Goal: Task Accomplishment & Management: Manage account settings

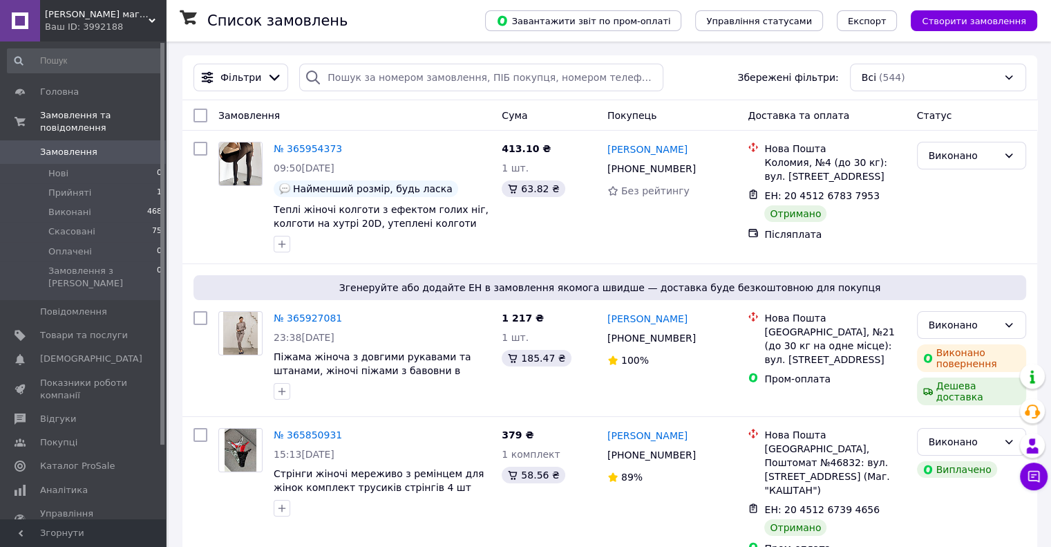
click at [115, 19] on span "[PERSON_NAME] магазин" at bounding box center [97, 14] width 104 height 12
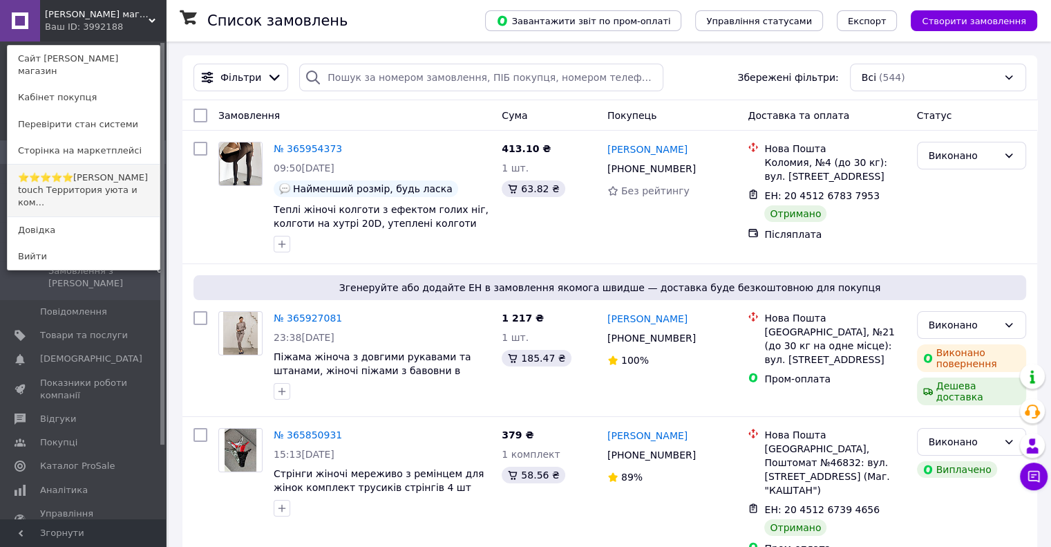
click at [103, 173] on link "⭐⭐⭐⭐⭐Angel's touch Территория уюта и ком..." at bounding box center [84, 191] width 152 height 52
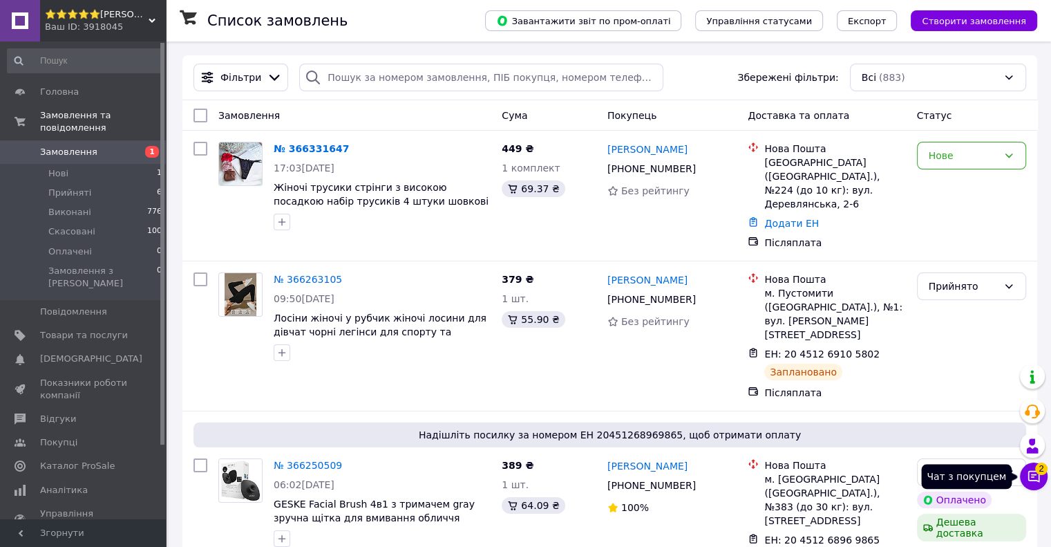
click at [1035, 480] on icon at bounding box center [1034, 477] width 12 height 12
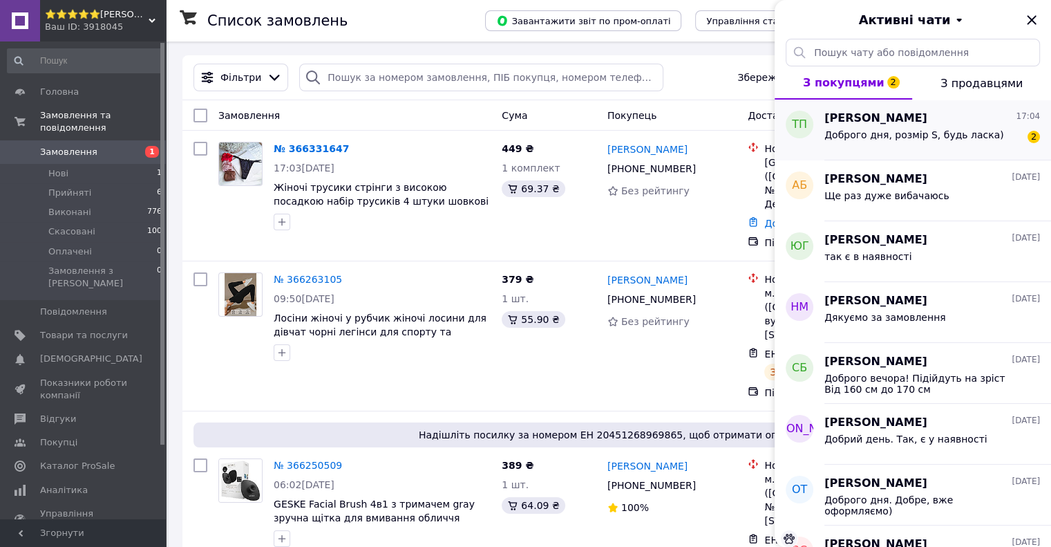
click at [932, 135] on span "Доброго дня, розмір S, будь ласка)" at bounding box center [915, 134] width 180 height 11
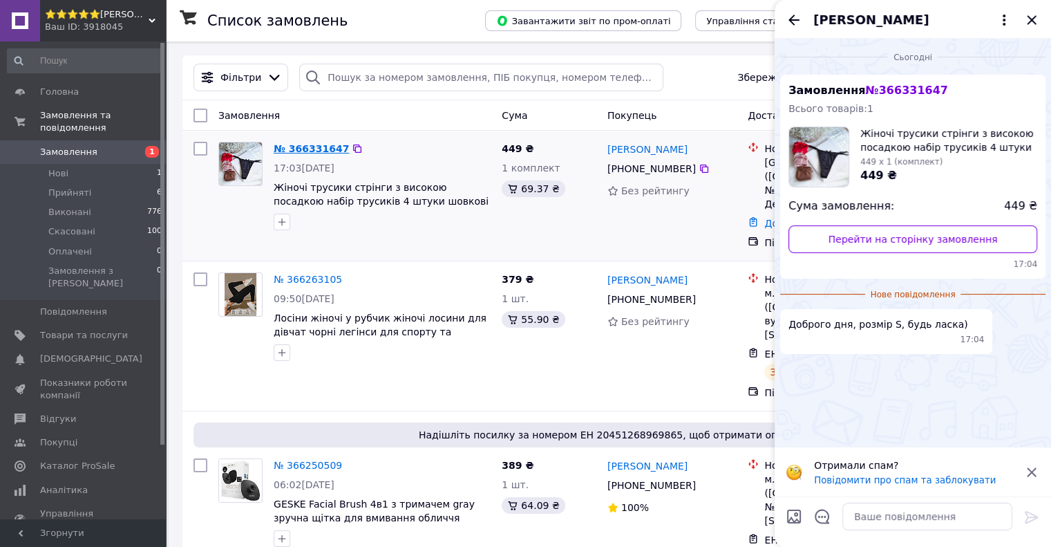
click at [298, 144] on link "№ 366331647" at bounding box center [311, 148] width 75 height 11
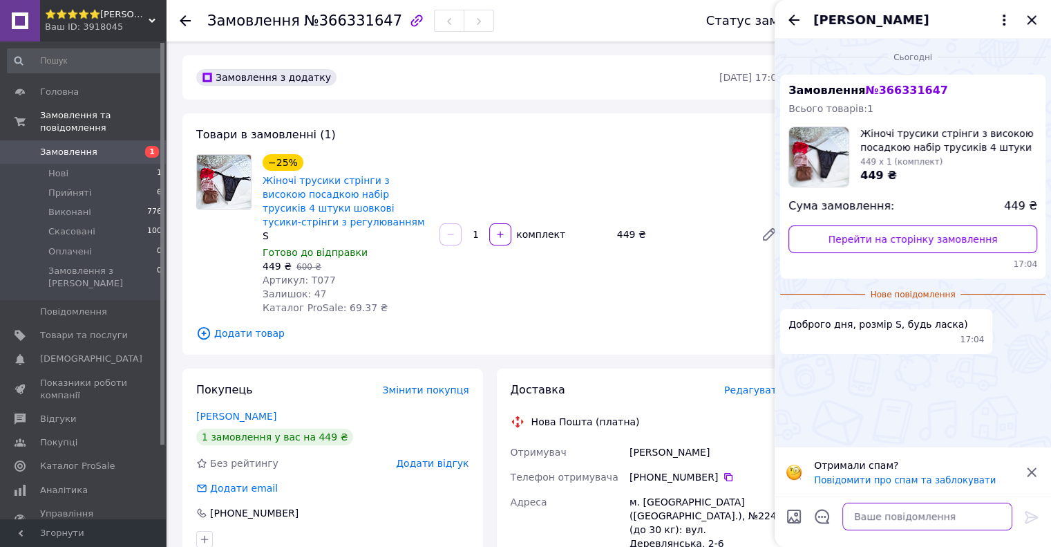
click at [879, 521] on textarea at bounding box center [928, 516] width 170 height 28
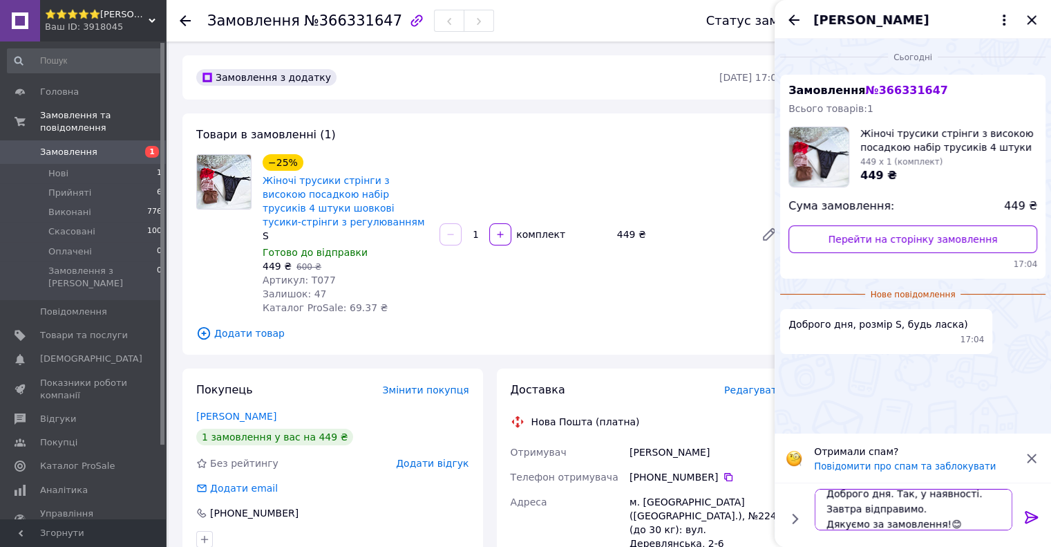
scroll to position [1, 0]
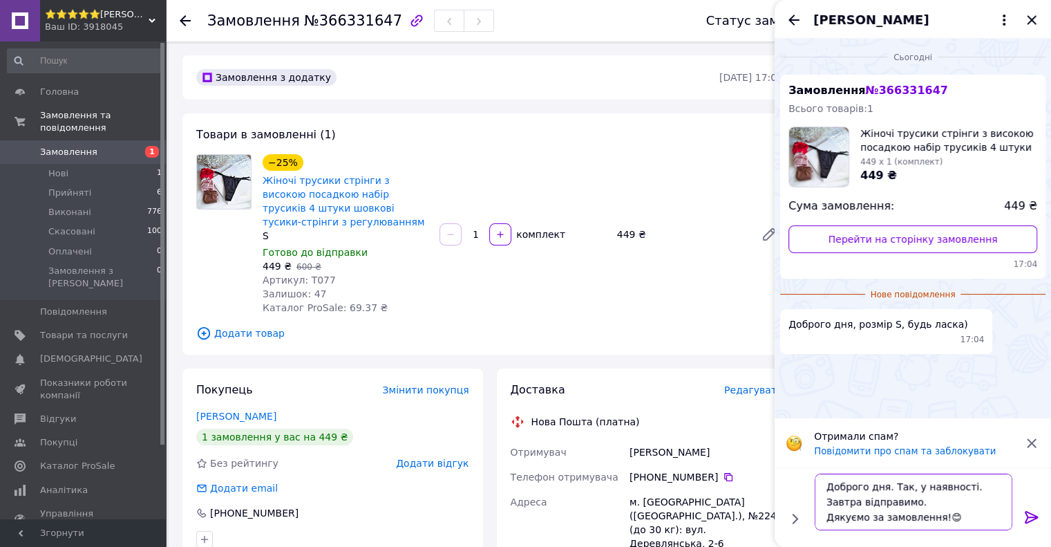
type textarea "Доброго дня. Так, у наявності. Завтра відправимо. Дякуємо за замовлення!😊"
click at [1027, 522] on icon at bounding box center [1031, 517] width 13 height 12
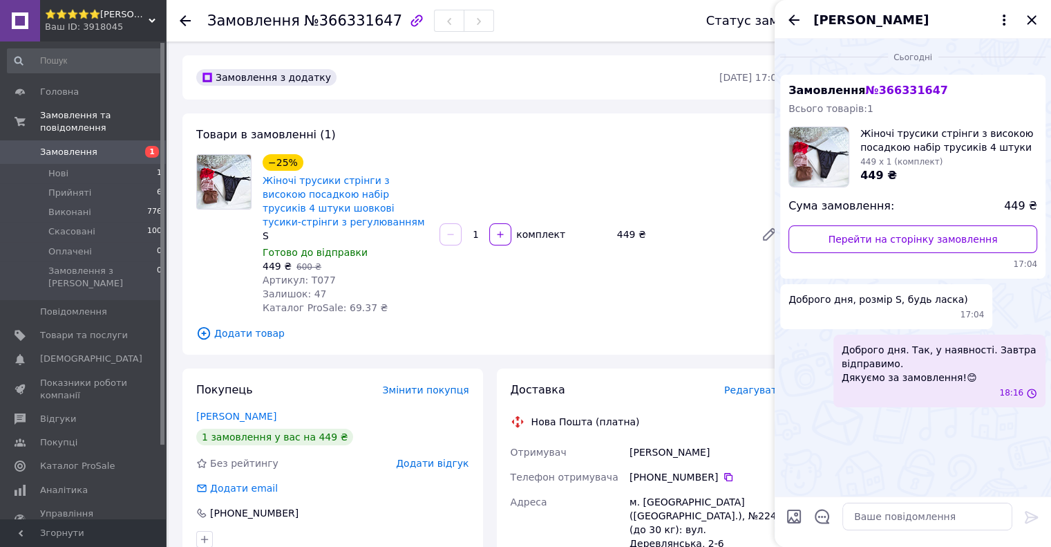
scroll to position [0, 0]
click at [1031, 18] on icon "Закрити" at bounding box center [1032, 20] width 17 height 17
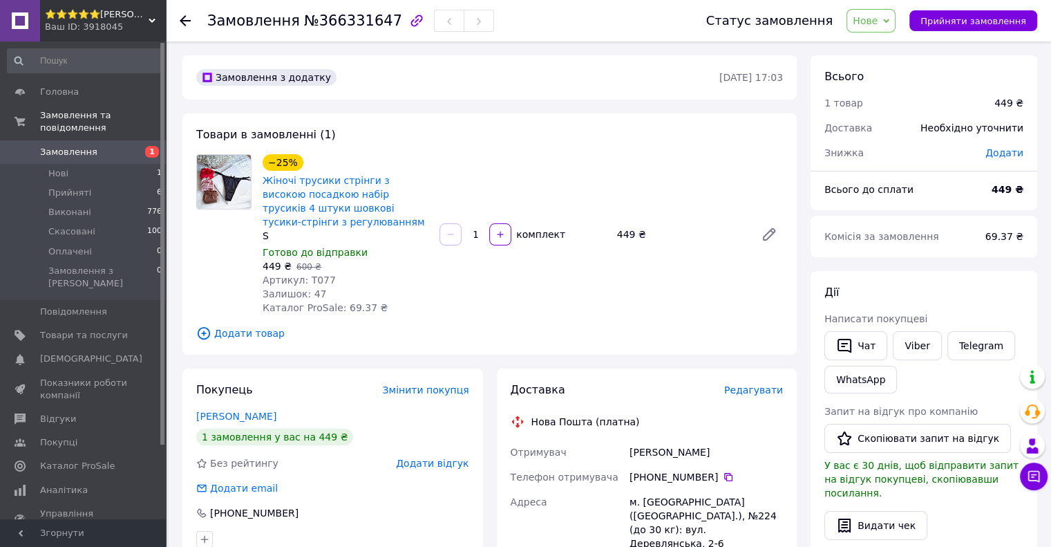
click at [111, 140] on link "Замовлення 1" at bounding box center [85, 152] width 170 height 24
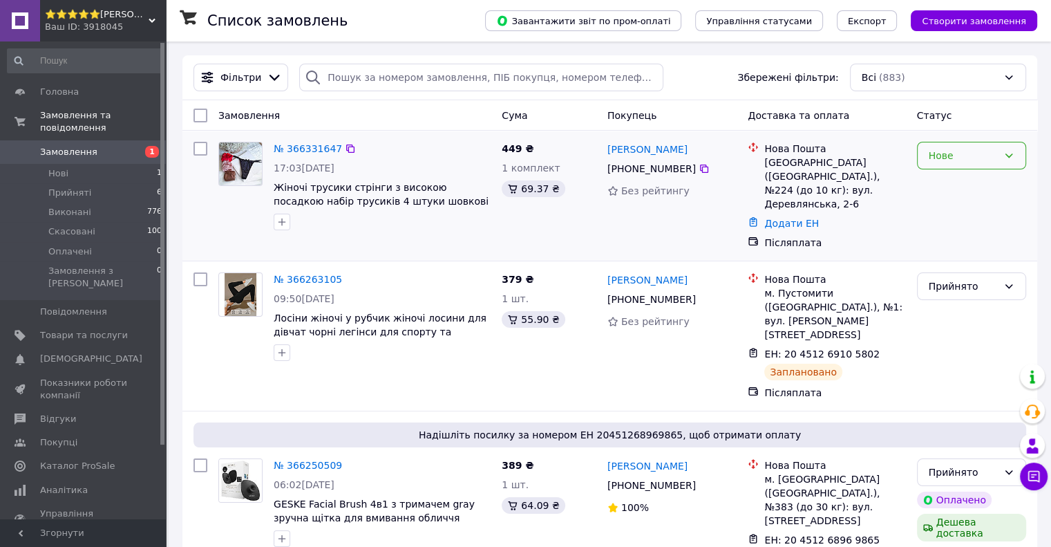
click at [970, 156] on div "Нове" at bounding box center [963, 155] width 69 height 15
click at [962, 187] on li "Прийнято" at bounding box center [971, 185] width 108 height 25
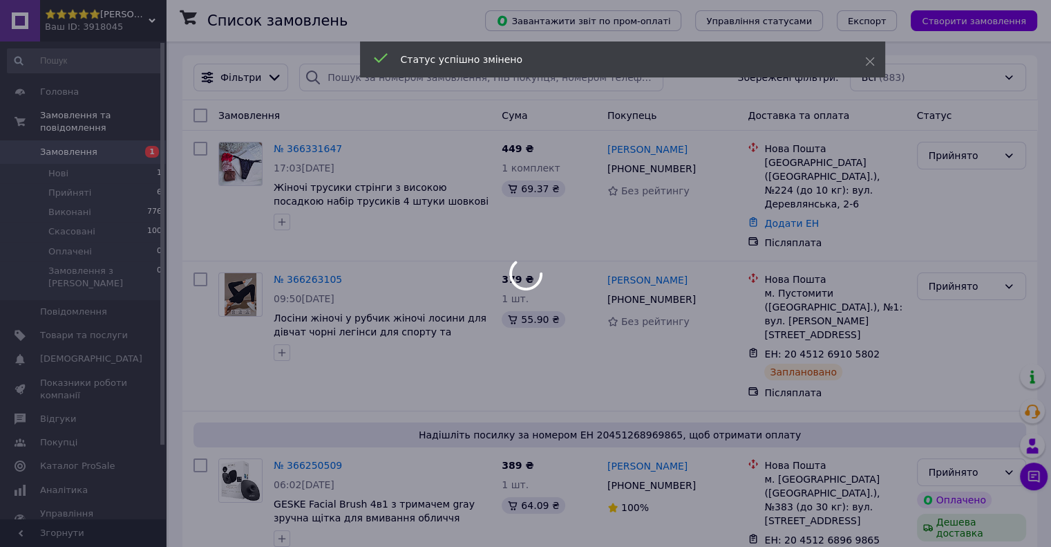
click at [647, 236] on div at bounding box center [525, 273] width 1051 height 547
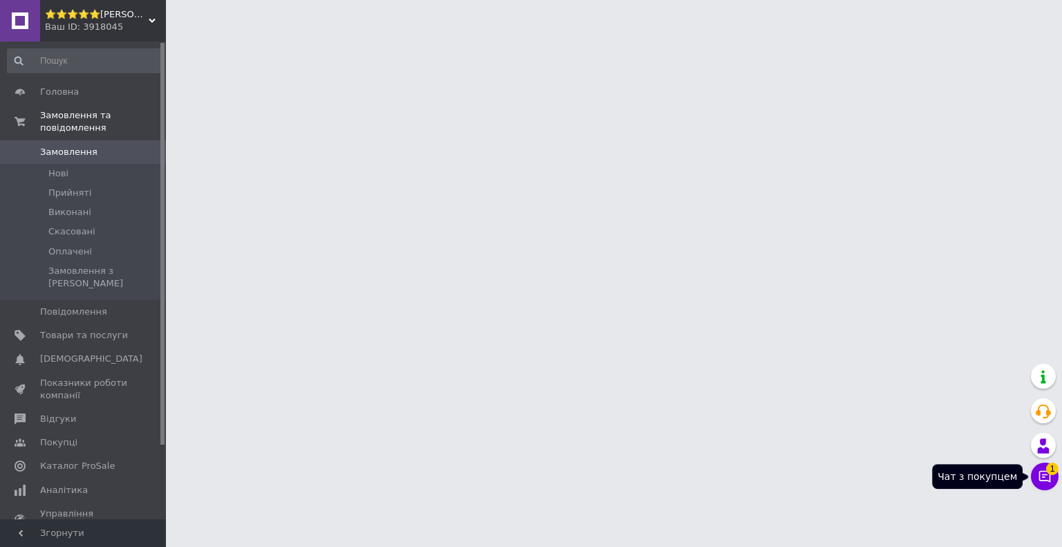
click at [1042, 482] on icon at bounding box center [1044, 476] width 14 height 14
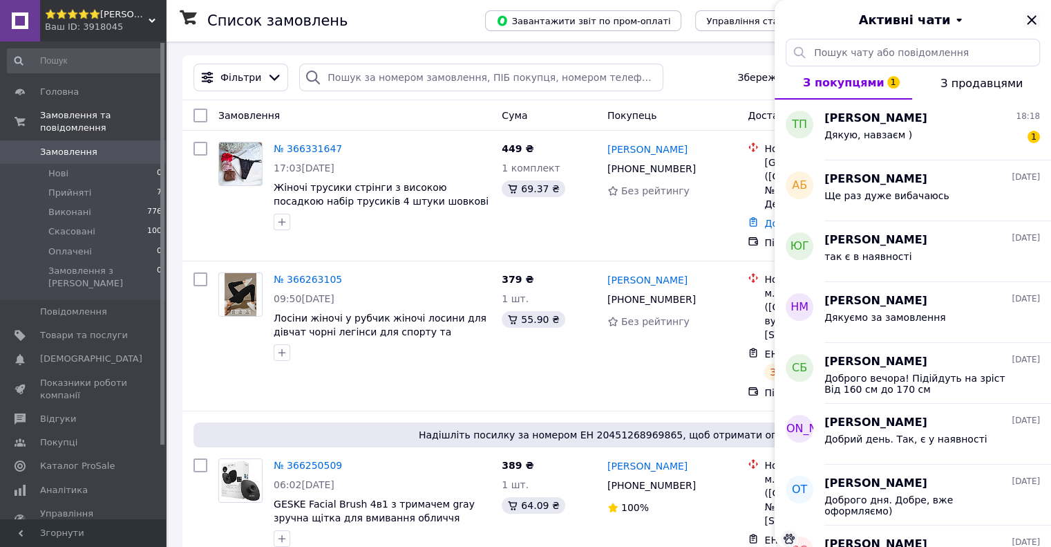
click at [1033, 21] on icon "Закрити" at bounding box center [1031, 19] width 9 height 9
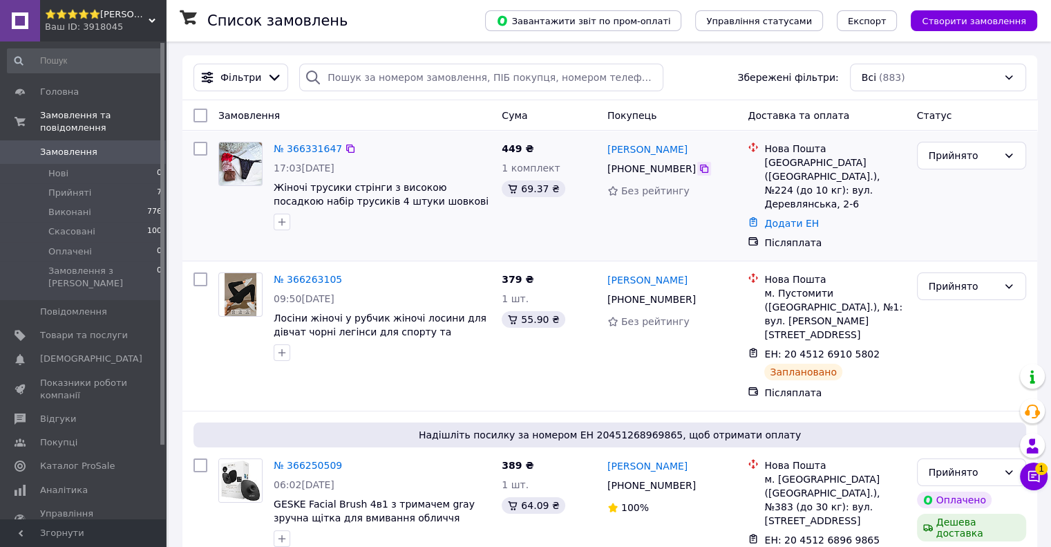
click at [699, 171] on icon at bounding box center [704, 168] width 11 height 11
click at [104, 377] on span "Показники роботи компанії" at bounding box center [84, 389] width 88 height 25
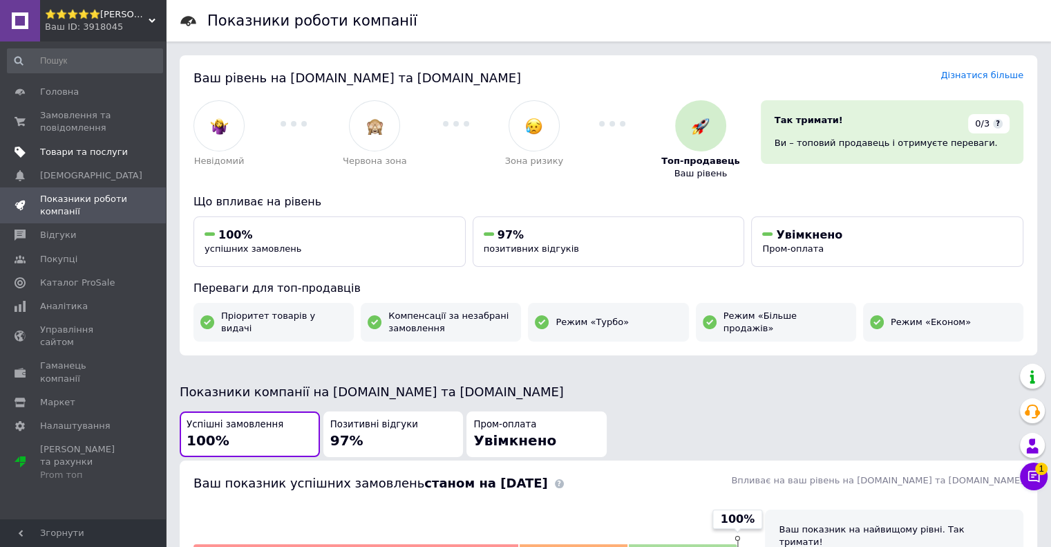
click at [73, 149] on span "Товари та послуги" at bounding box center [84, 152] width 88 height 12
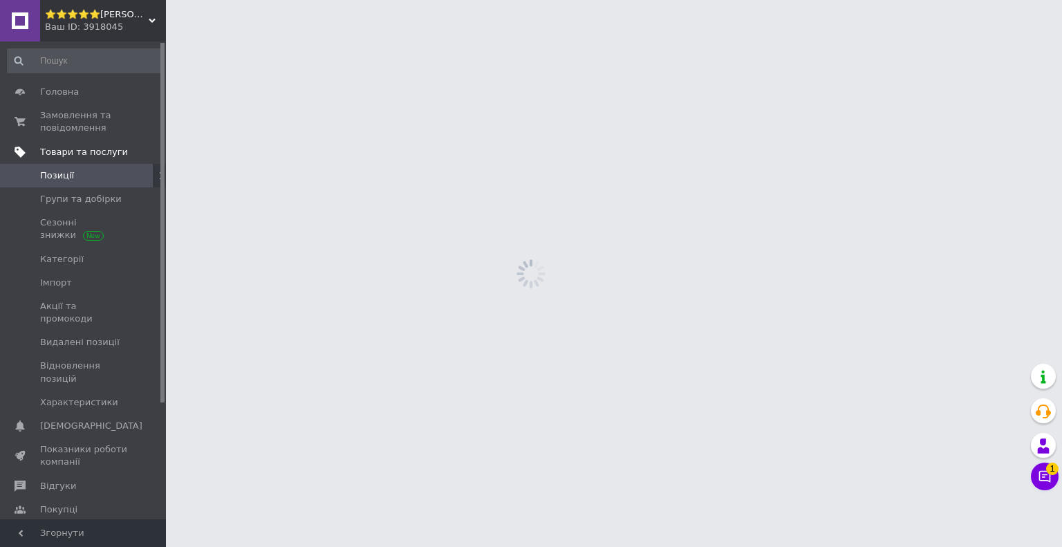
click at [80, 140] on link "Товари та послуги" at bounding box center [85, 152] width 170 height 24
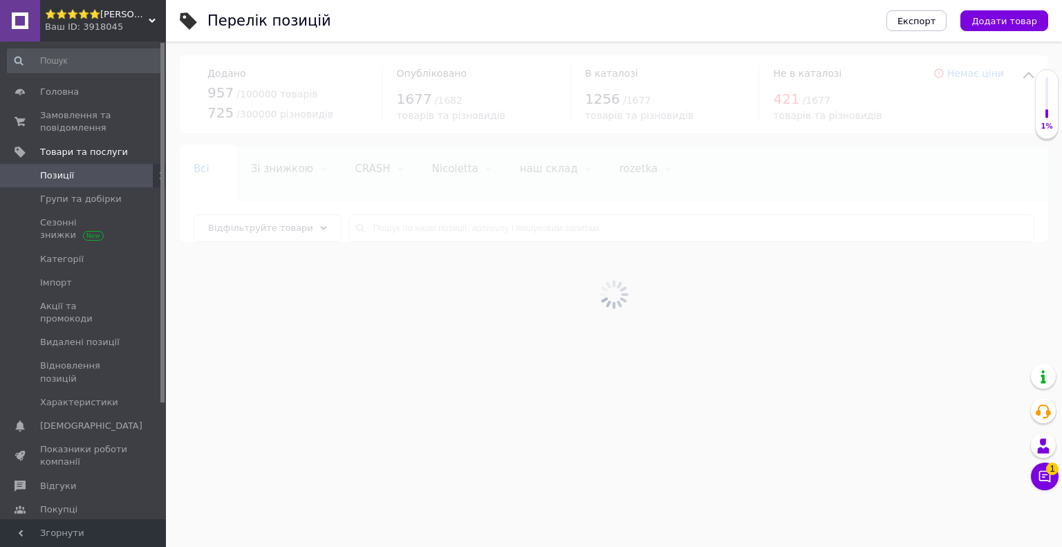
click at [115, 30] on div "Ваш ID: 3918045" at bounding box center [105, 27] width 121 height 12
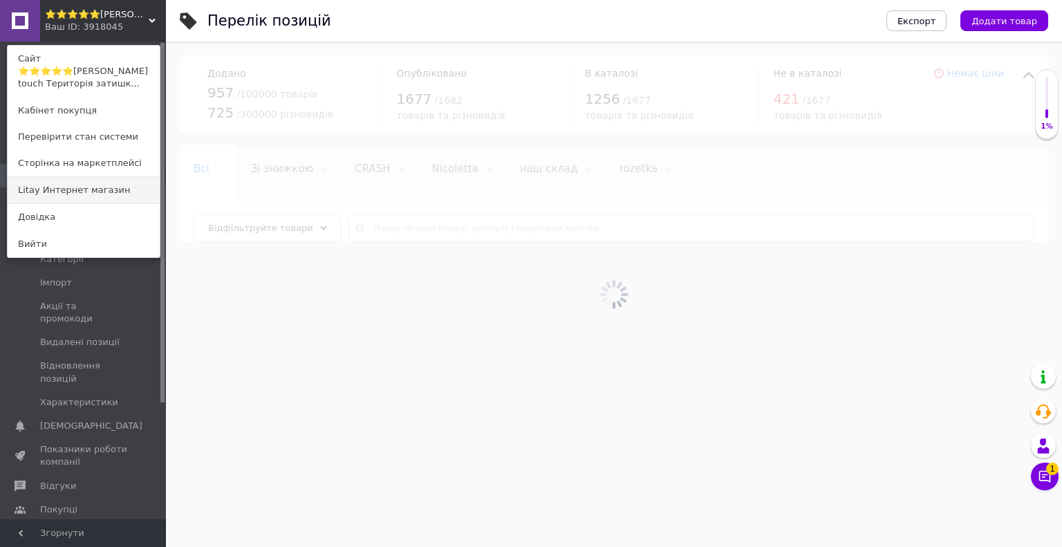
click at [84, 177] on link "Litay Интернет магазин" at bounding box center [84, 190] width 152 height 26
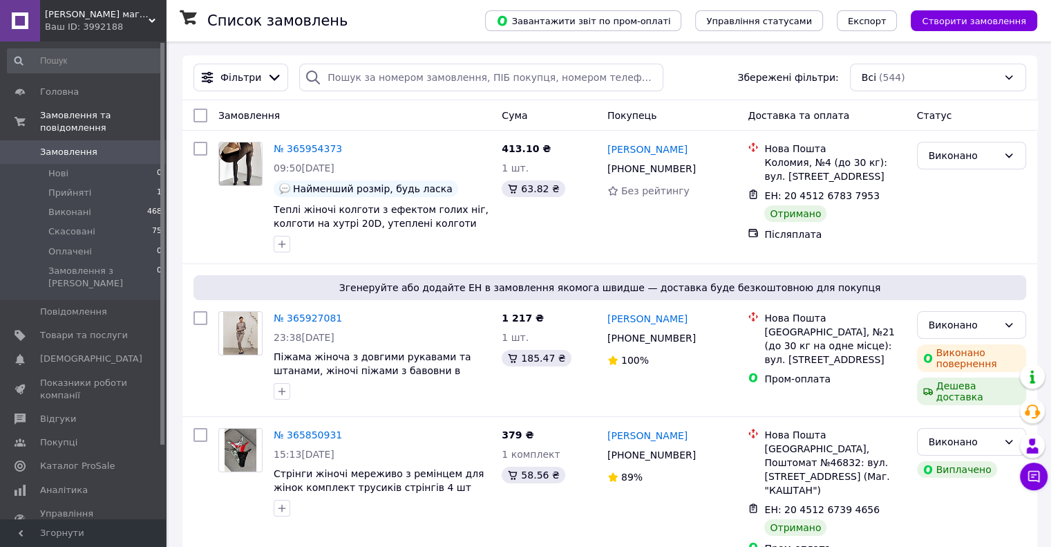
click at [122, 23] on div "Ваш ID: 3992188" at bounding box center [105, 27] width 121 height 12
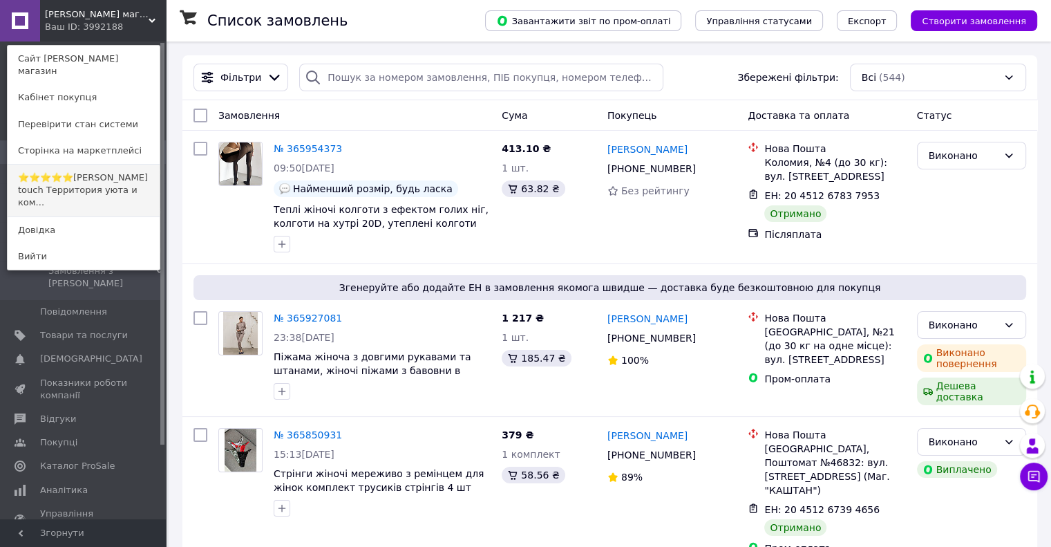
click at [113, 173] on link "⭐⭐⭐⭐⭐[PERSON_NAME] touch Территория уюта и ком..." at bounding box center [84, 191] width 152 height 52
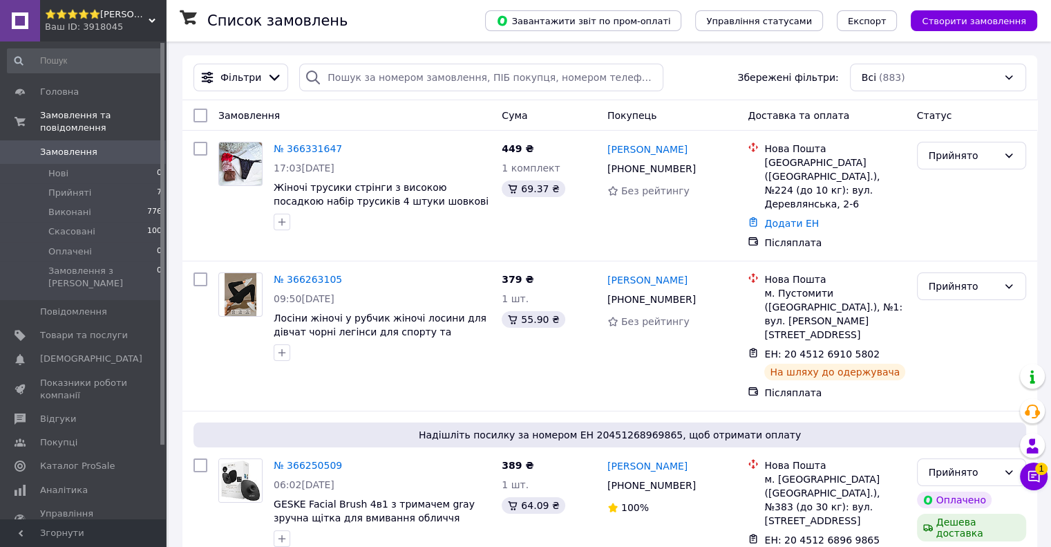
click at [104, 15] on span "⭐⭐⭐⭐⭐Angel's touch Територія затишку та комфорту" at bounding box center [97, 14] width 104 height 12
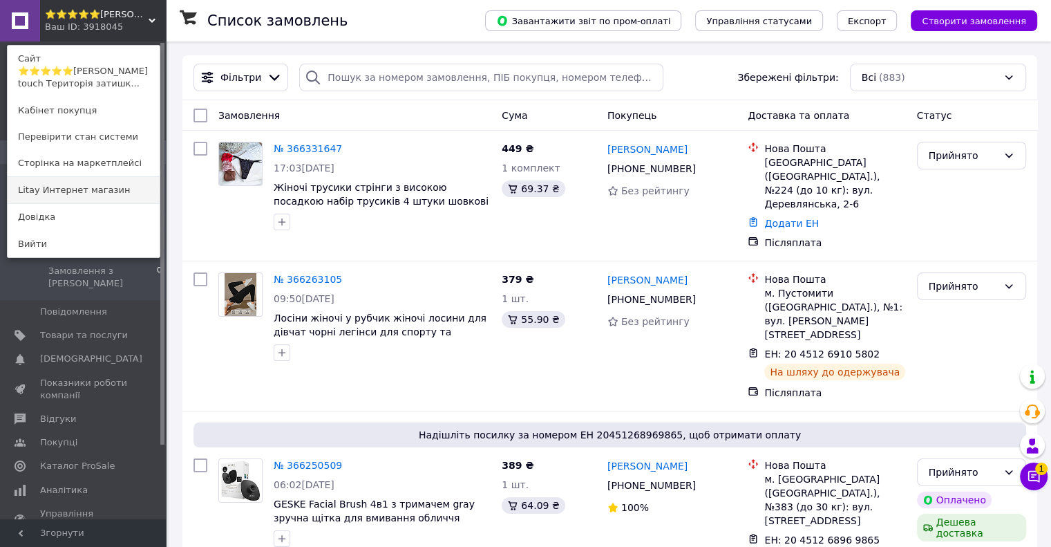
click at [109, 178] on link "Litay Интернет магазин" at bounding box center [84, 190] width 152 height 26
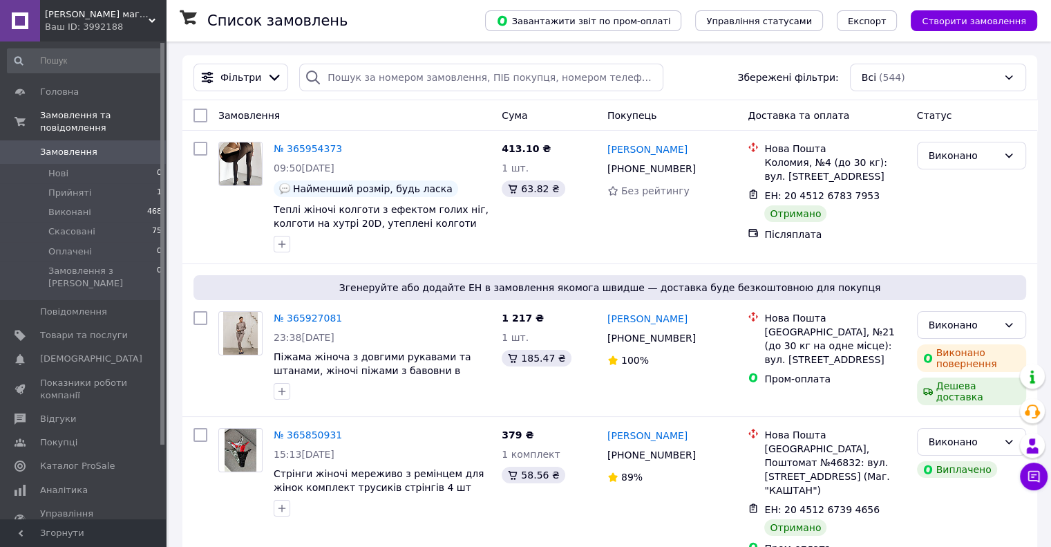
click at [101, 19] on span "[PERSON_NAME] магазин" at bounding box center [97, 14] width 104 height 12
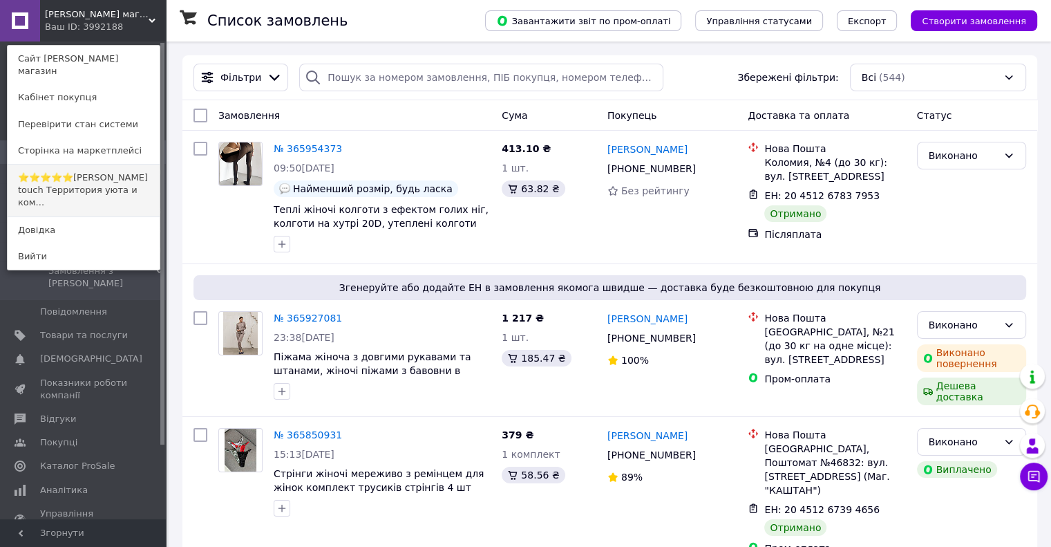
click at [102, 165] on link "⭐⭐⭐⭐⭐Angel's touch Территория уюта и ком..." at bounding box center [84, 191] width 152 height 52
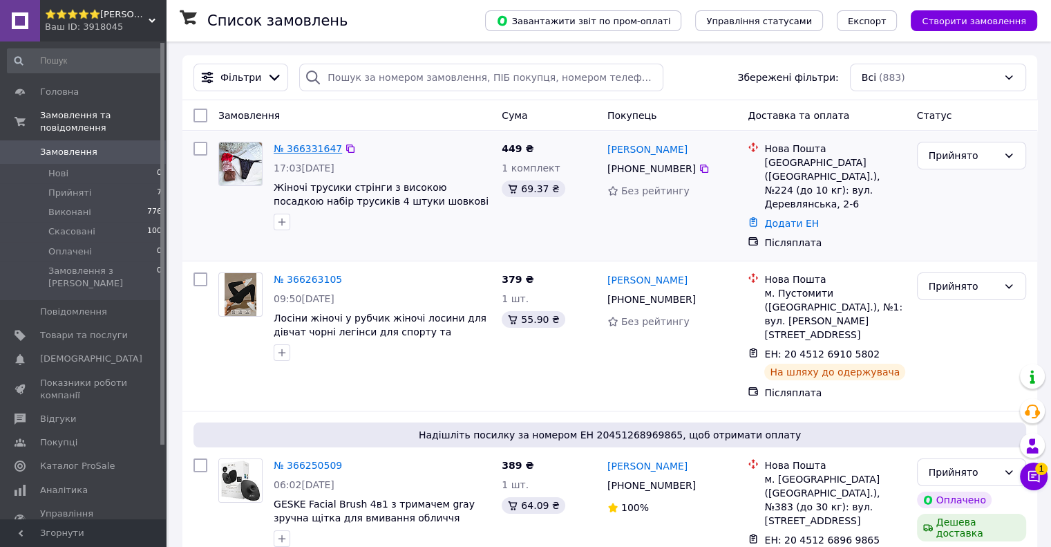
click at [292, 149] on link "№ 366331647" at bounding box center [308, 148] width 68 height 11
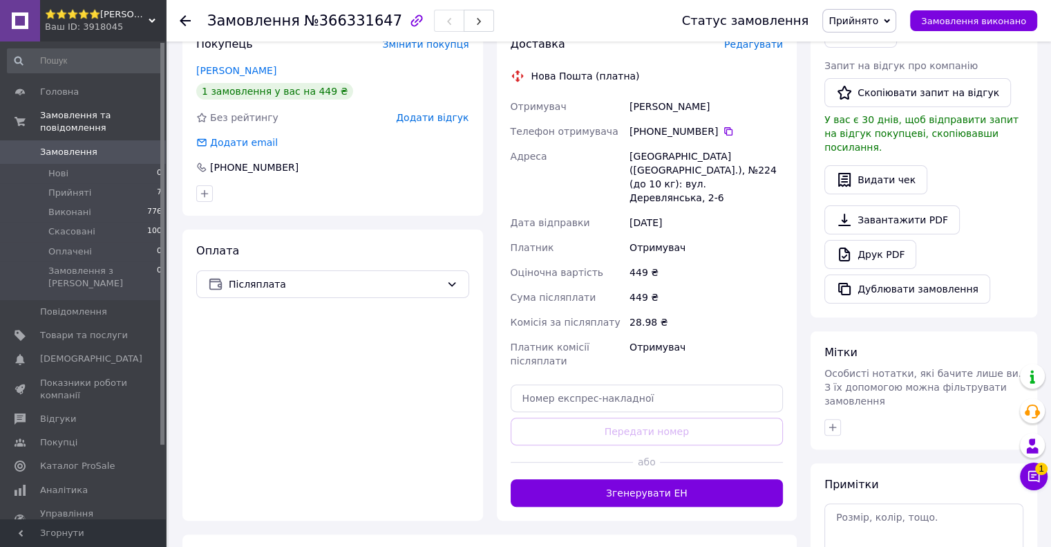
scroll to position [346, 0]
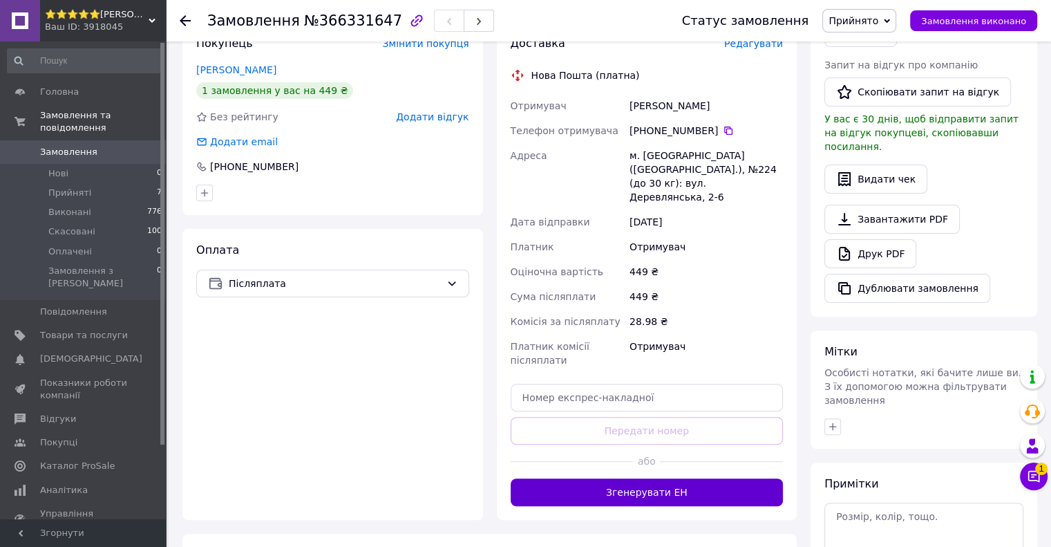
click at [636, 478] on button "Згенерувати ЕН" at bounding box center [647, 492] width 273 height 28
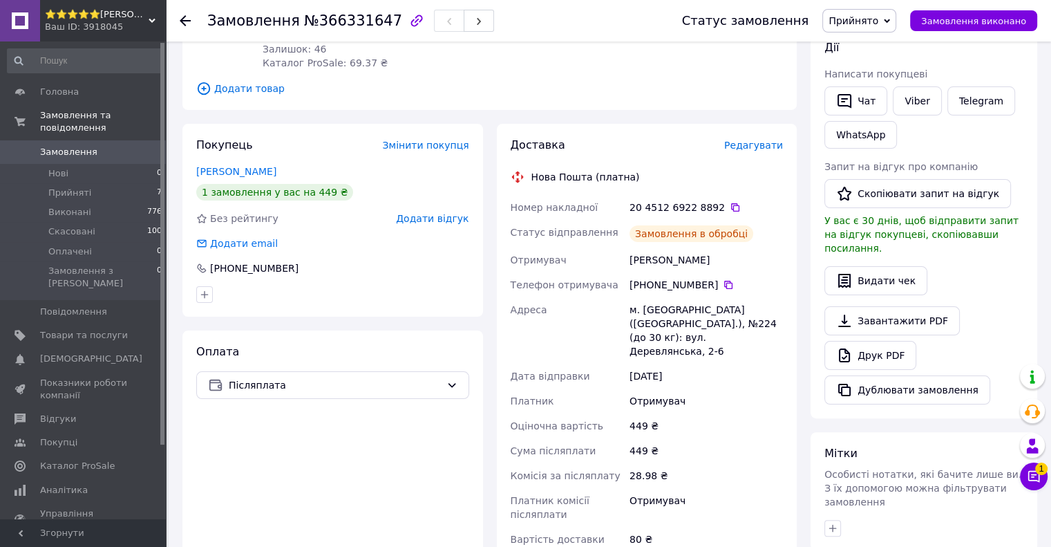
scroll to position [208, 0]
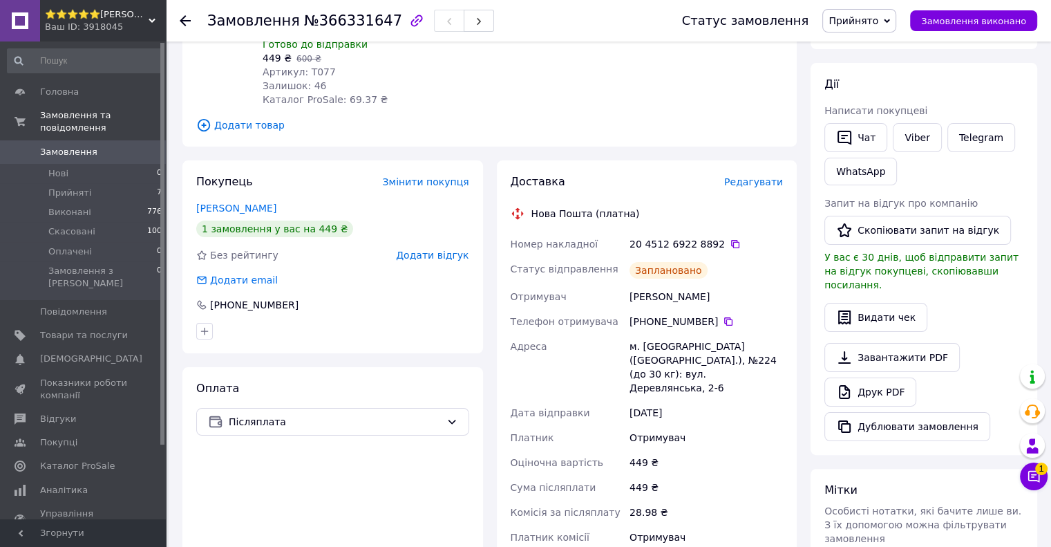
click at [604, 525] on div "Платник комісії післяплати" at bounding box center [568, 544] width 120 height 39
click at [686, 254] on div "20 4512 6922 8892" at bounding box center [706, 244] width 159 height 25
click at [688, 249] on div "20 4512 6922 8892" at bounding box center [706, 244] width 153 height 14
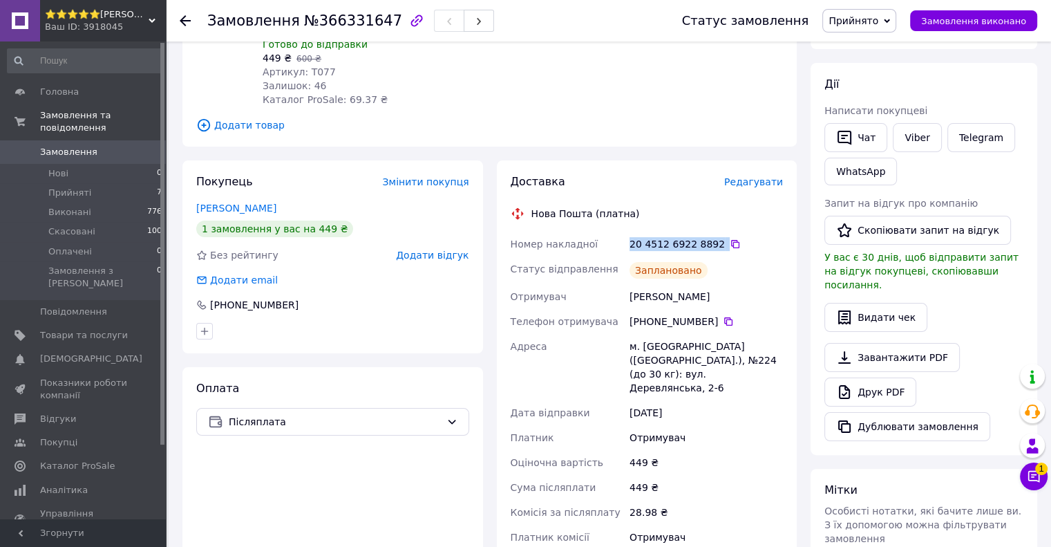
copy div "20 4512 6922 8892"
click at [540, 532] on span "Платник комісії післяплати" at bounding box center [550, 544] width 79 height 25
click at [666, 300] on div "[PERSON_NAME]" at bounding box center [706, 296] width 159 height 25
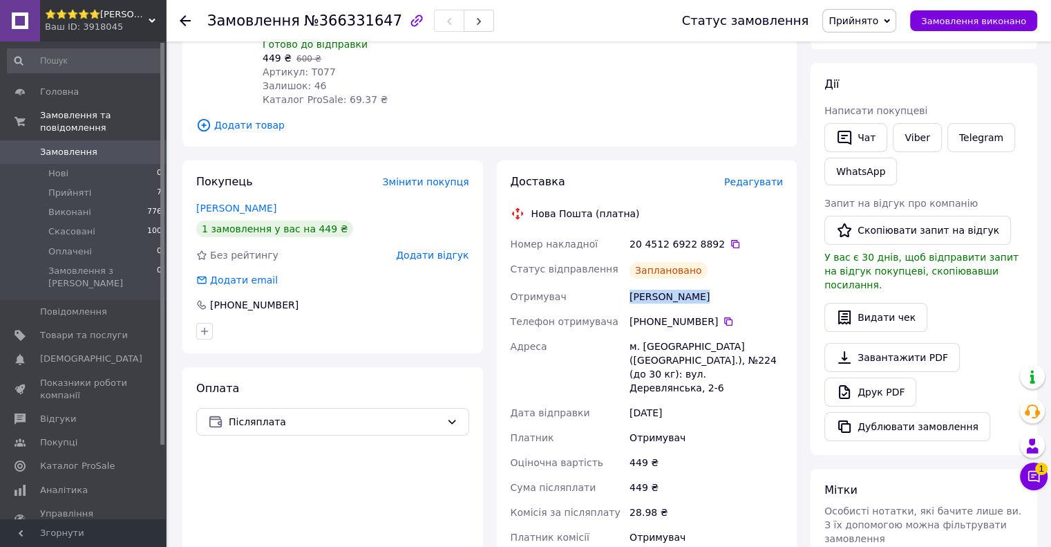
copy div "[PERSON_NAME]"
click at [560, 532] on span "Платник комісії післяплати" at bounding box center [550, 544] width 79 height 25
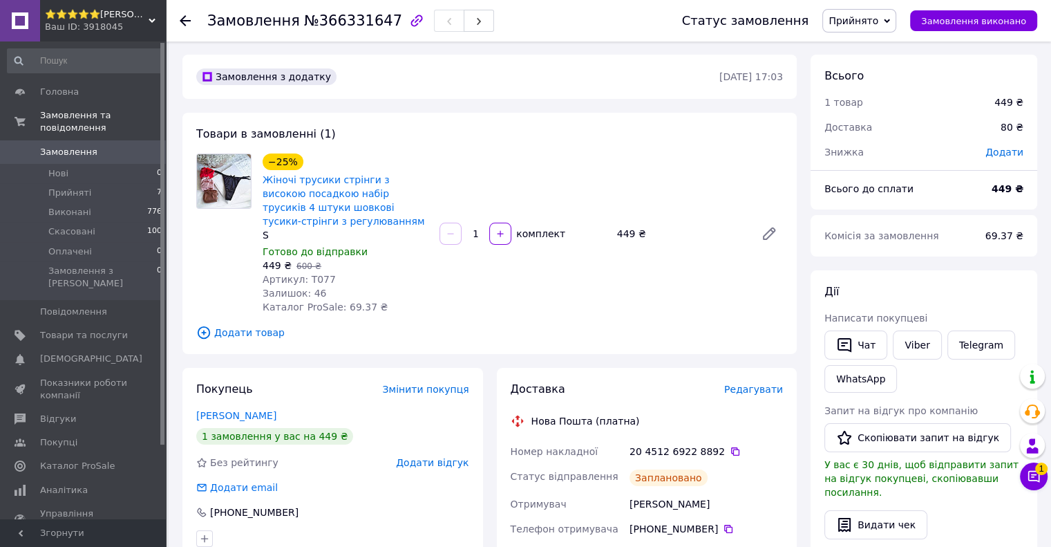
scroll to position [70, 0]
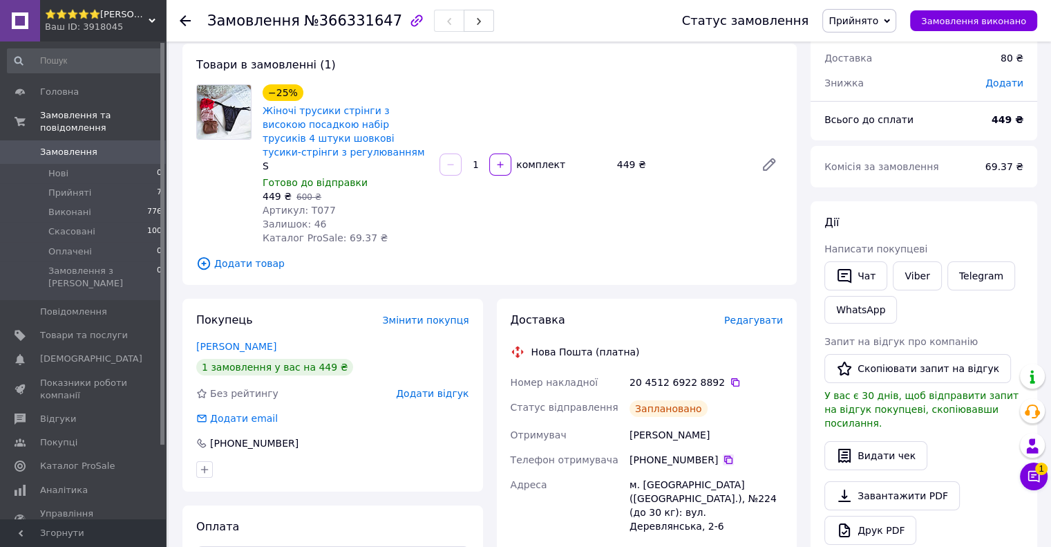
click at [724, 458] on icon at bounding box center [728, 459] width 8 height 8
drag, startPoint x: 583, startPoint y: 229, endPoint x: 599, endPoint y: 245, distance: 23.0
click at [588, 237] on div "−25% Жіночі трусики стрінги з високою посадкою набір трусиків 4 штуки шовкові т…" at bounding box center [523, 165] width 532 height 166
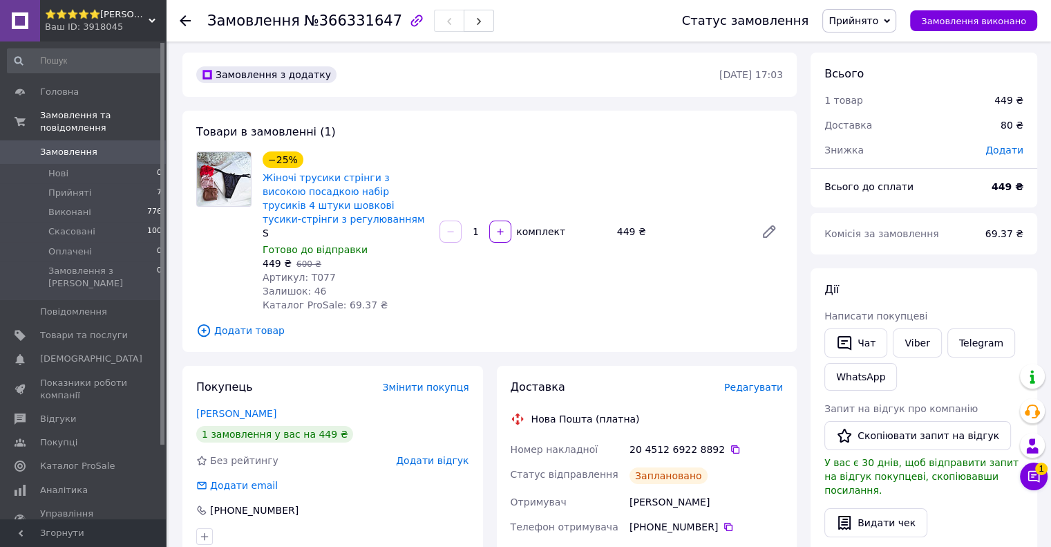
scroll to position [1, 0]
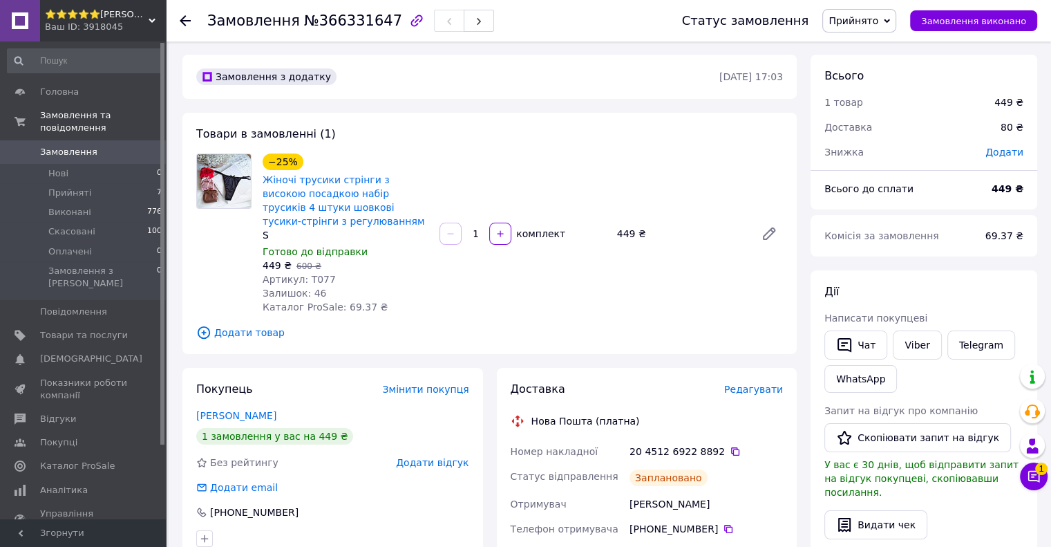
click at [319, 279] on span "Артикул: Т077" at bounding box center [299, 279] width 73 height 11
copy span "Т077"
click at [639, 475] on div "Заплановано" at bounding box center [669, 477] width 78 height 17
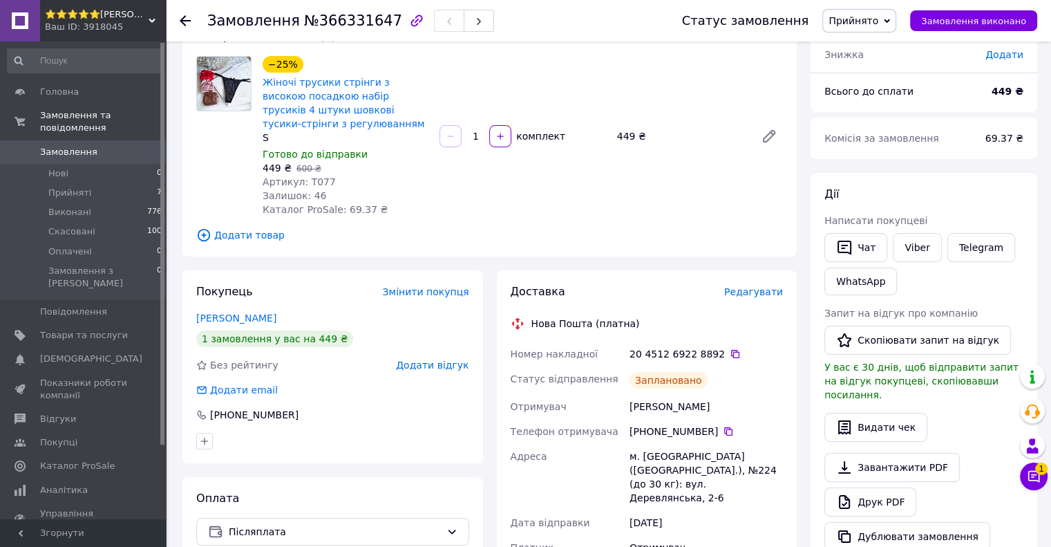
scroll to position [139, 0]
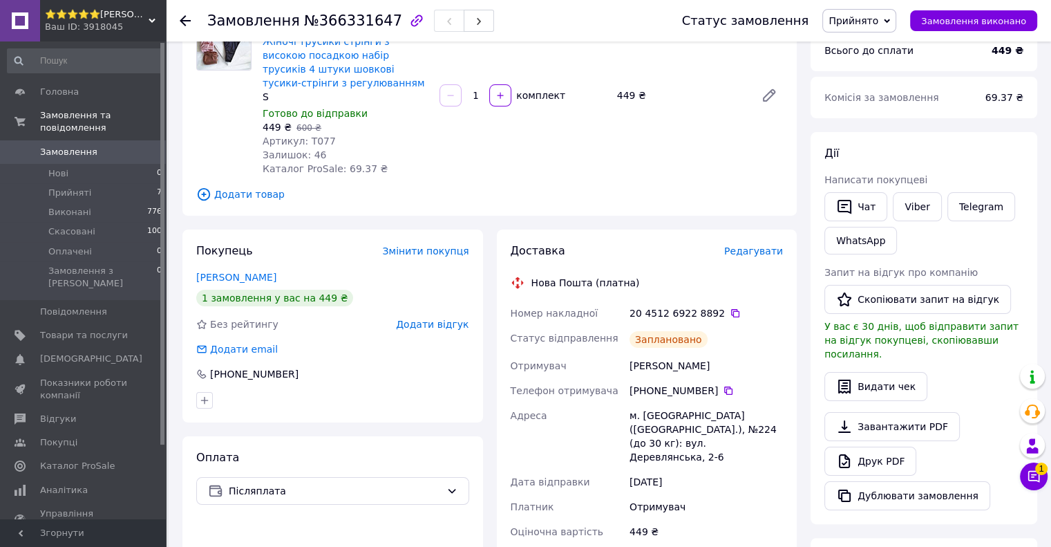
click at [711, 519] on div "449 ₴" at bounding box center [706, 531] width 159 height 25
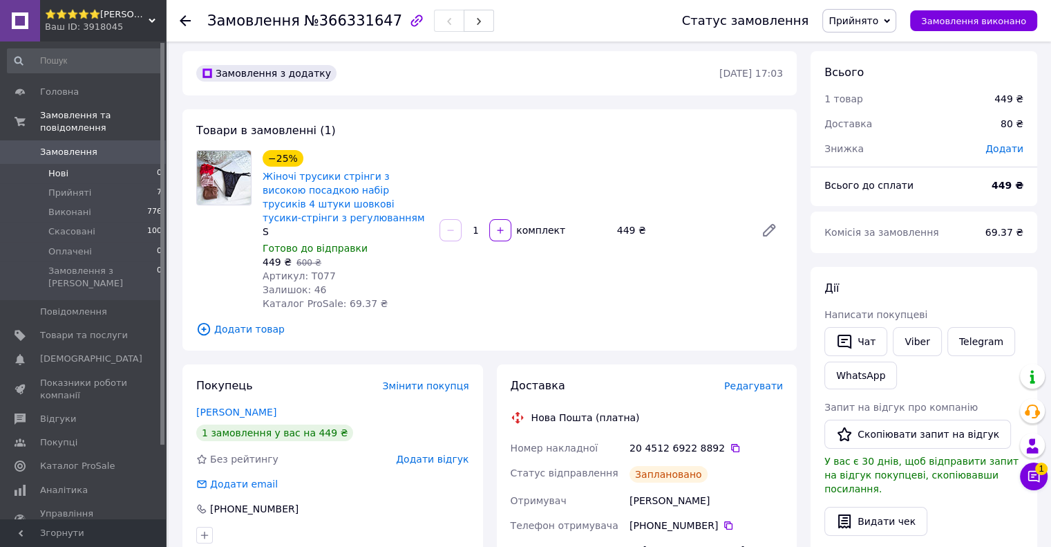
scroll to position [0, 0]
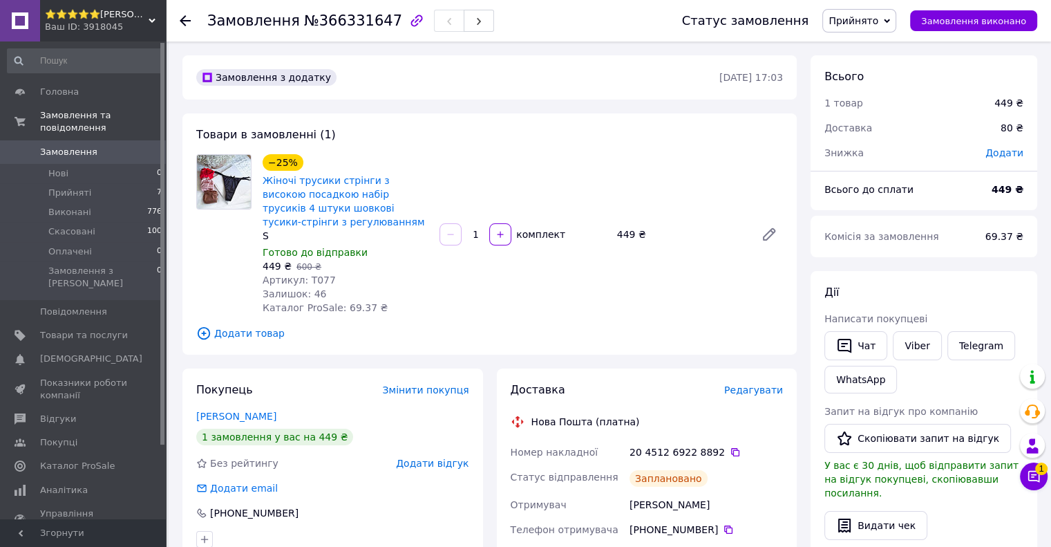
click at [98, 146] on span "Замовлення" at bounding box center [84, 152] width 88 height 12
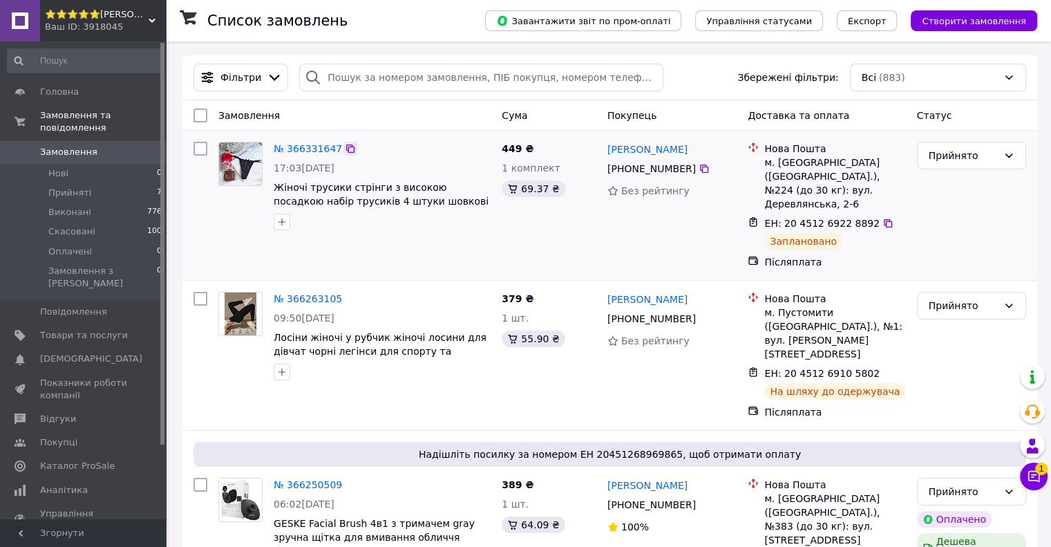
click at [346, 146] on icon at bounding box center [350, 148] width 8 height 8
click at [883, 218] on icon at bounding box center [888, 223] width 11 height 11
